Goal: Task Accomplishment & Management: Manage account settings

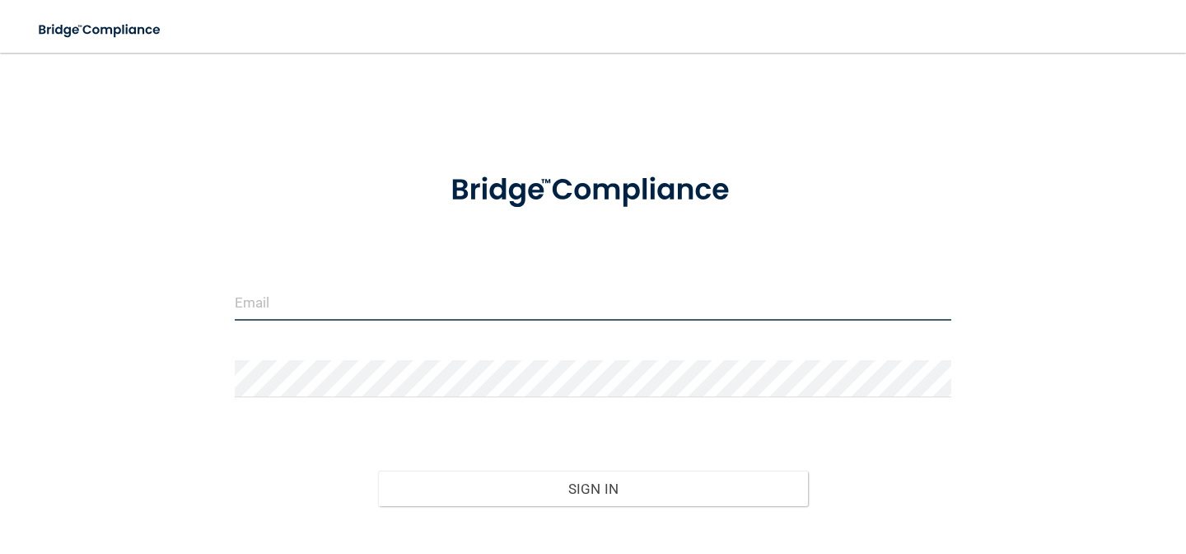
click at [329, 310] on input "email" at bounding box center [593, 301] width 717 height 37
type input "[EMAIL_ADDRESS][DOMAIN_NAME]"
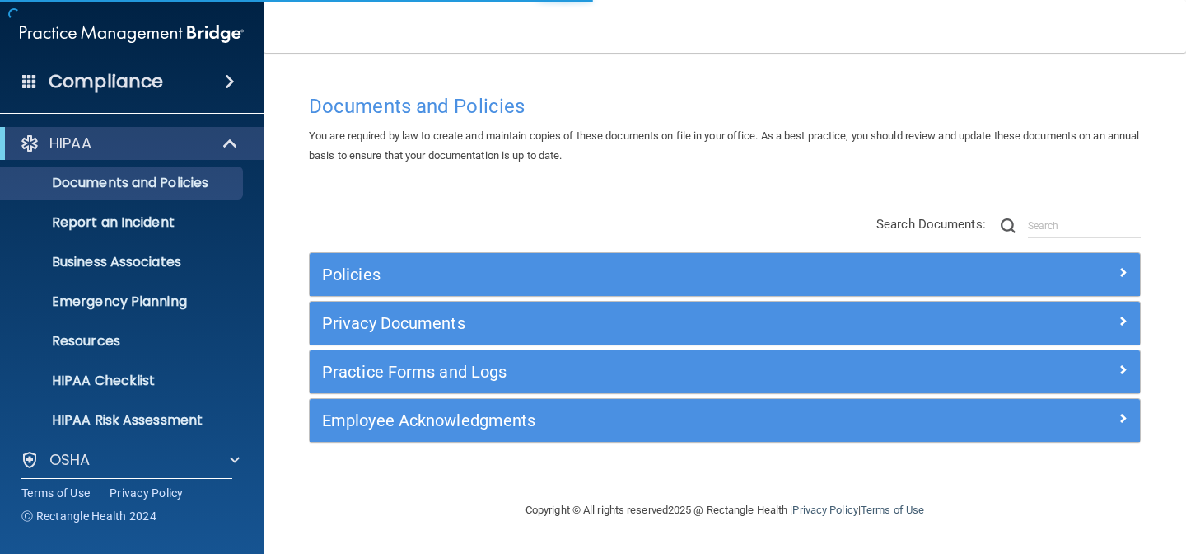
scroll to position [129, 0]
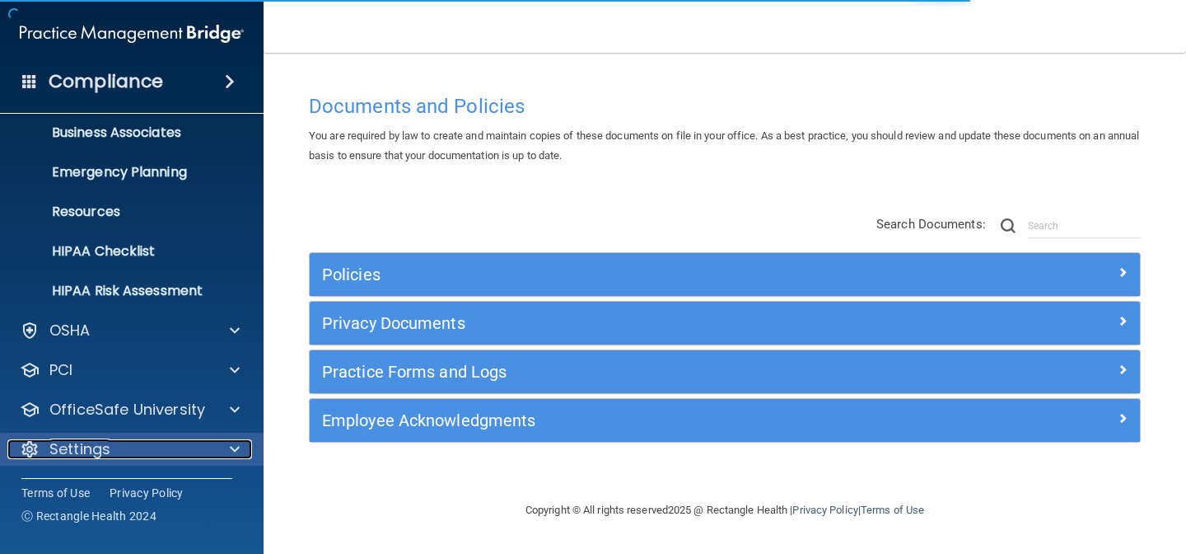
click at [152, 440] on div "Settings" at bounding box center [109, 449] width 204 height 20
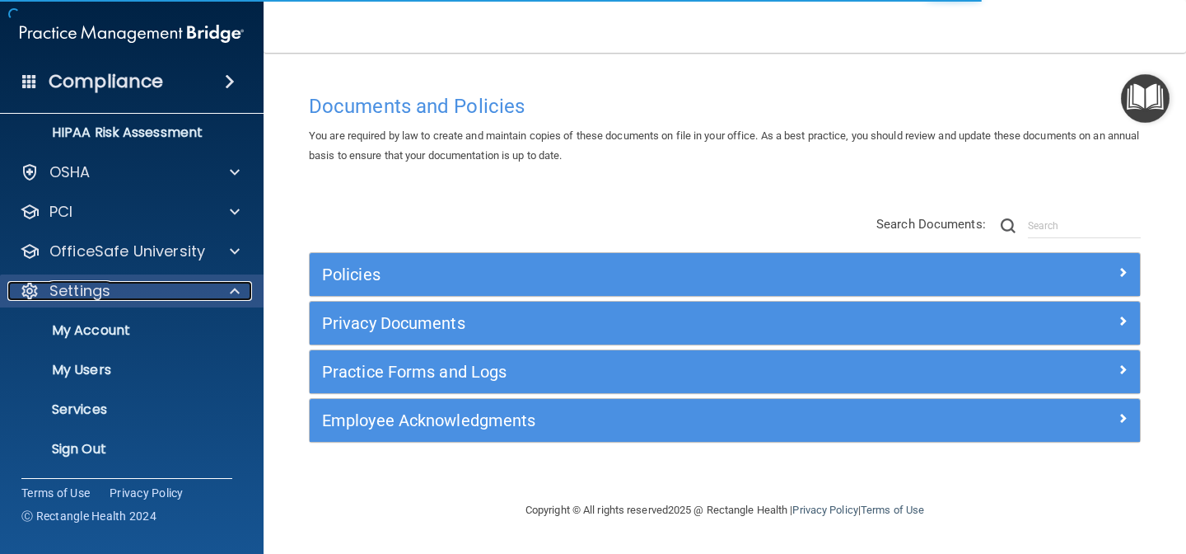
scroll to position [287, 0]
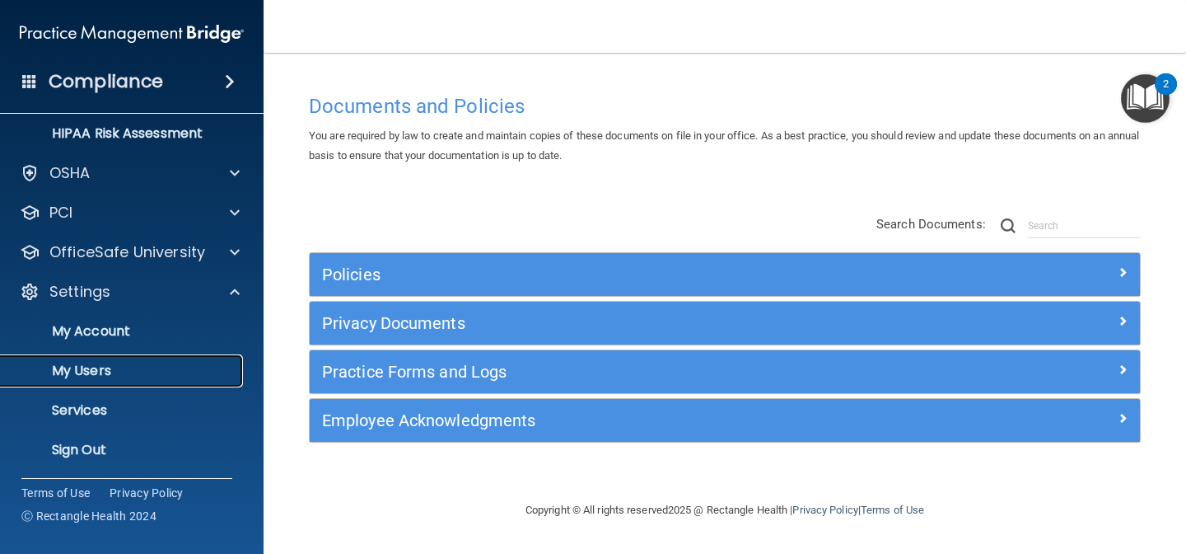
click at [143, 374] on p "My Users" at bounding box center [123, 370] width 225 height 16
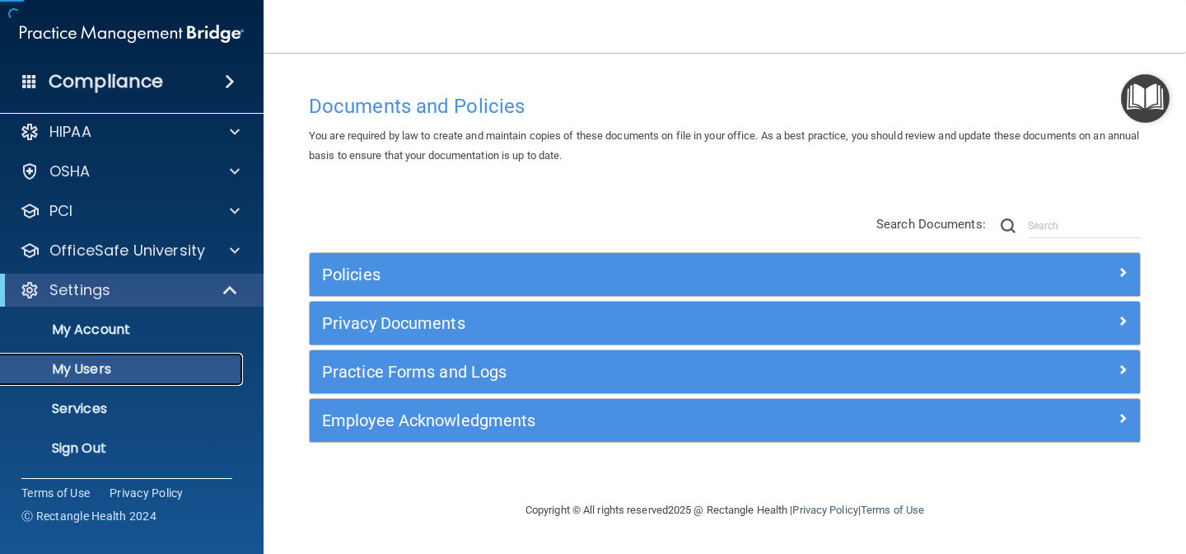
scroll to position [12, 0]
select select "20"
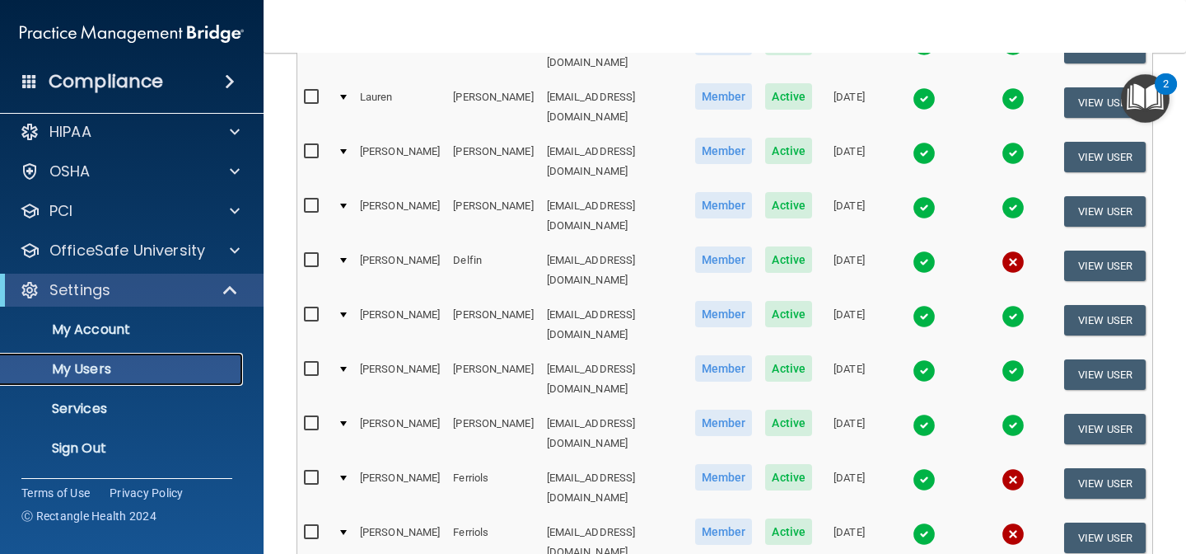
scroll to position [805, 0]
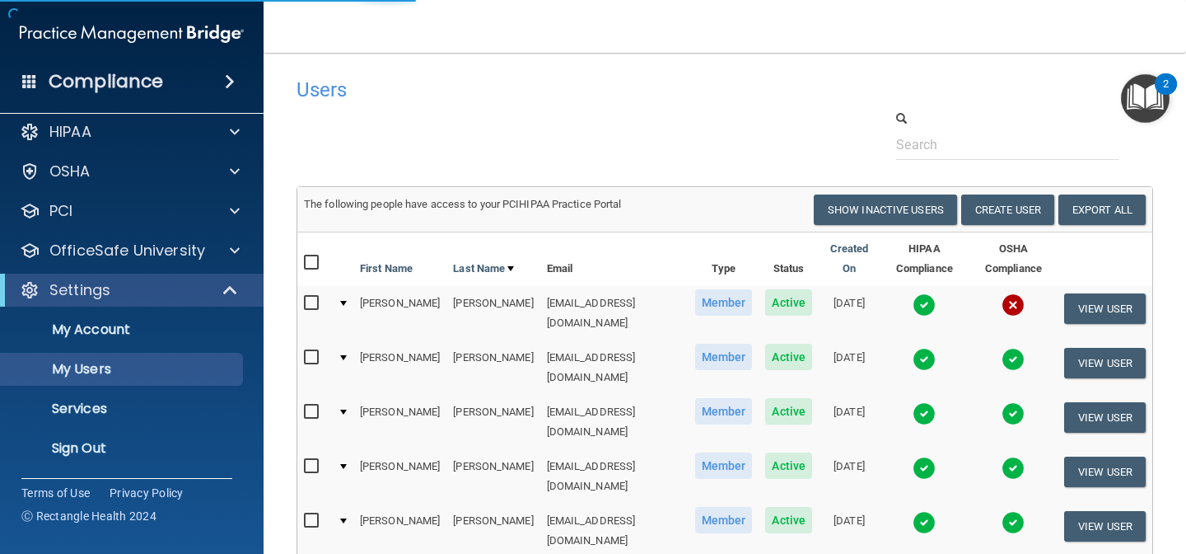
select select "20"
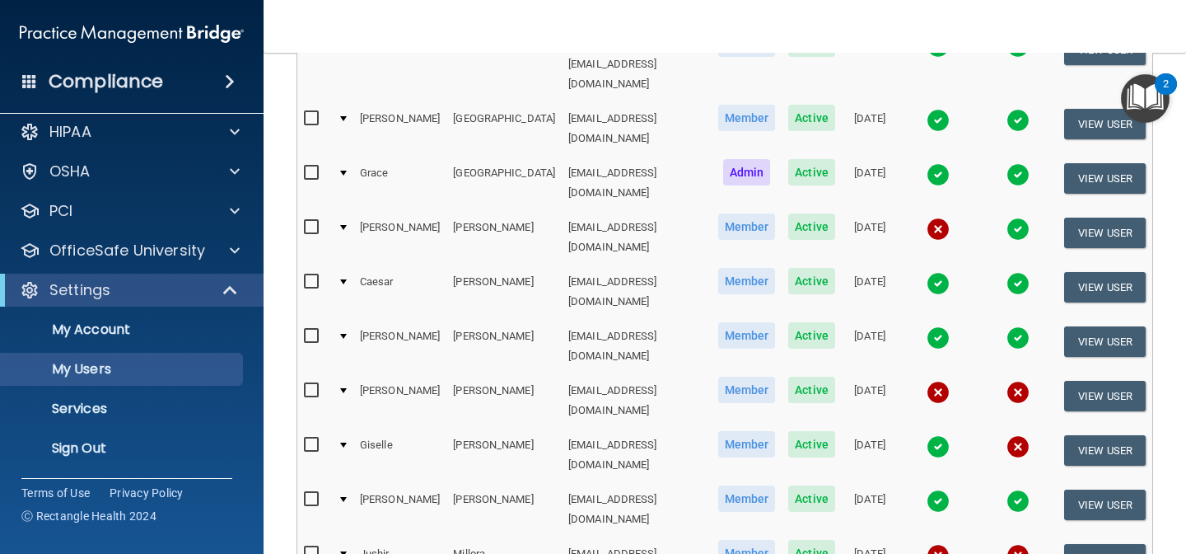
scroll to position [505, 0]
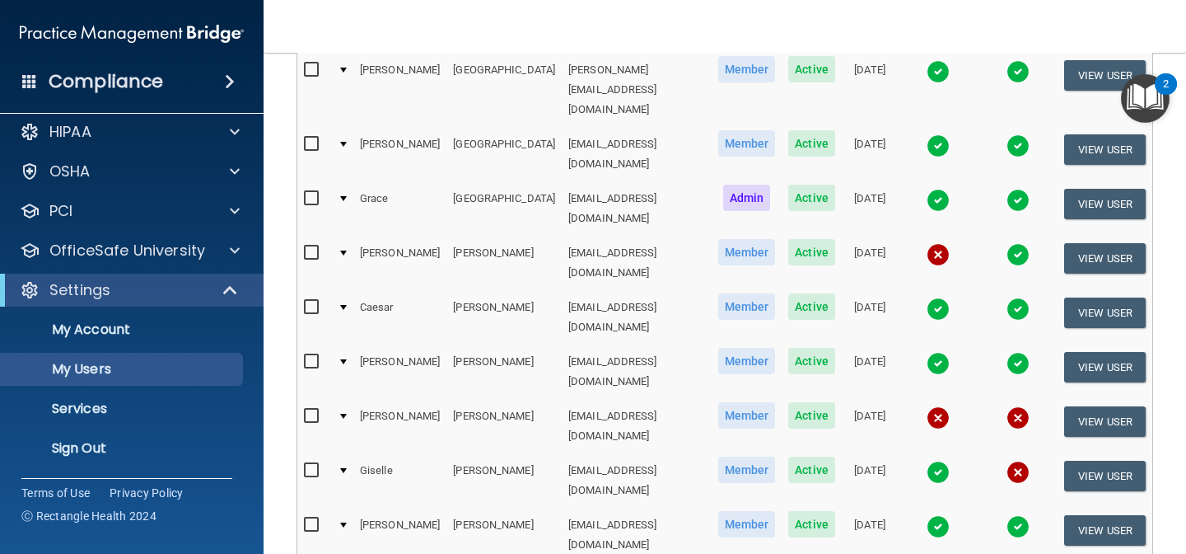
click at [927, 243] on img at bounding box center [938, 254] width 23 height 23
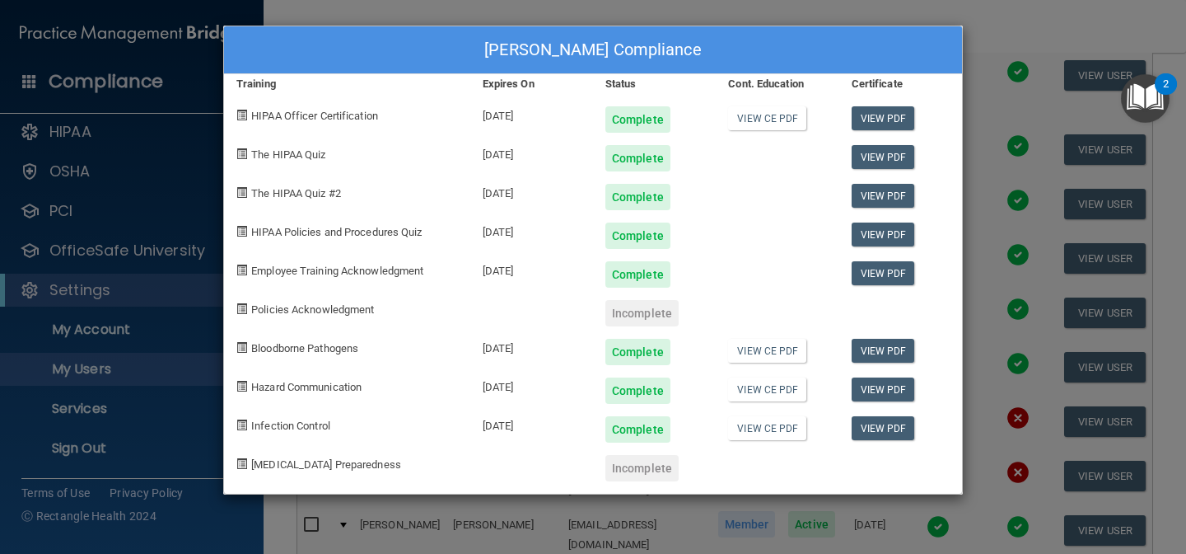
click at [1099, 37] on div "[PERSON_NAME] Compliance Training Expires On Status Cont. Education Certificate…" at bounding box center [593, 277] width 1186 height 554
